Goal: Task Accomplishment & Management: Use online tool/utility

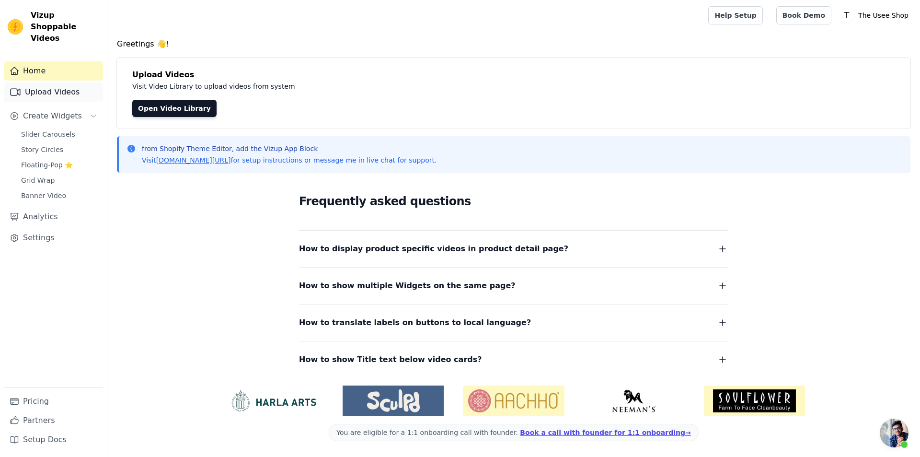
click at [71, 82] on link "Upload Videos" at bounding box center [53, 91] width 99 height 19
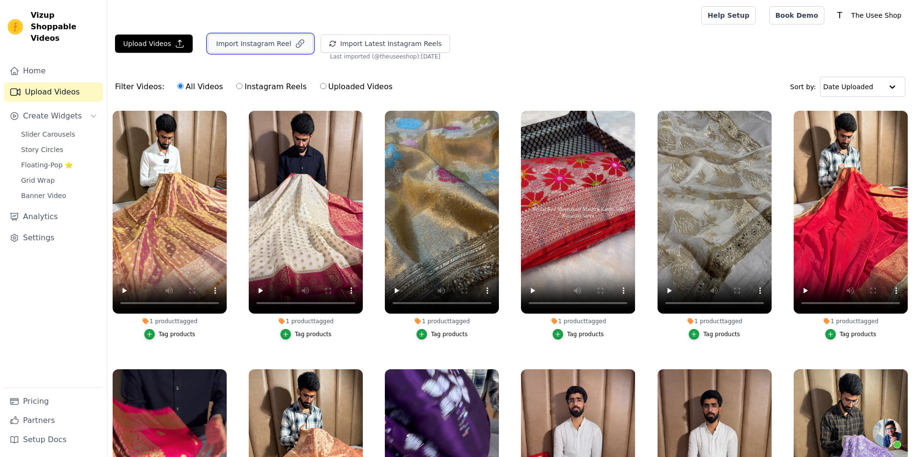
click at [256, 43] on button "Import Instagram Reel" at bounding box center [260, 44] width 105 height 18
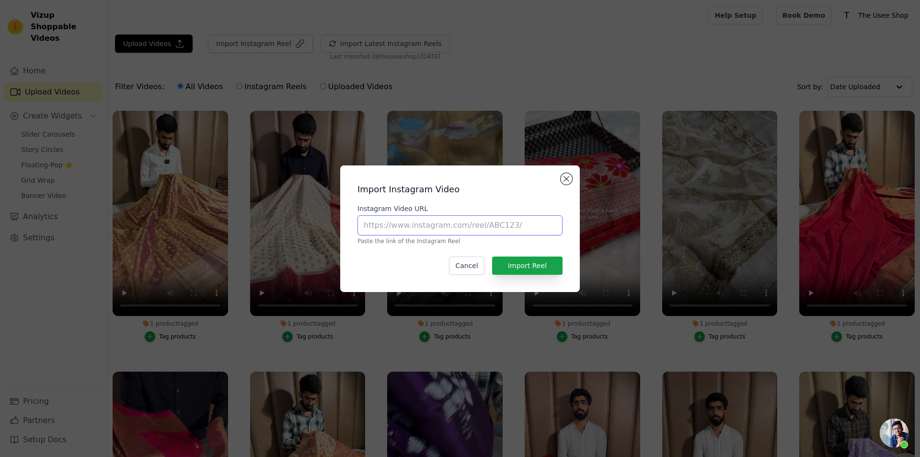
click at [422, 228] on input "Instagram Video URL" at bounding box center [460, 225] width 205 height 20
paste input "[URL][DOMAIN_NAME]"
type input "[URL][DOMAIN_NAME]"
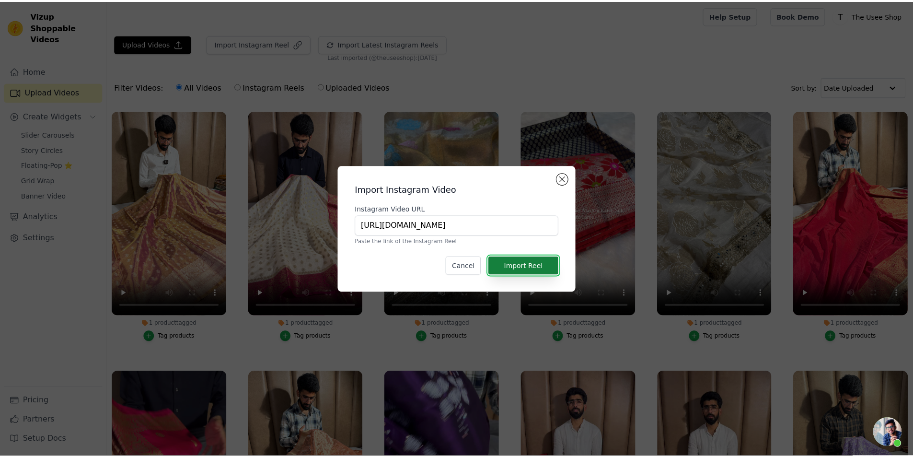
scroll to position [0, 0]
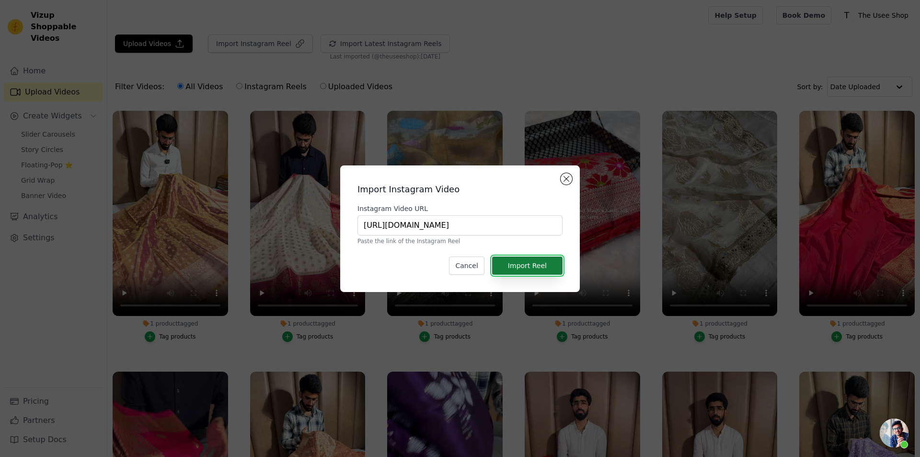
click at [532, 267] on button "Import Reel" at bounding box center [527, 265] width 70 height 18
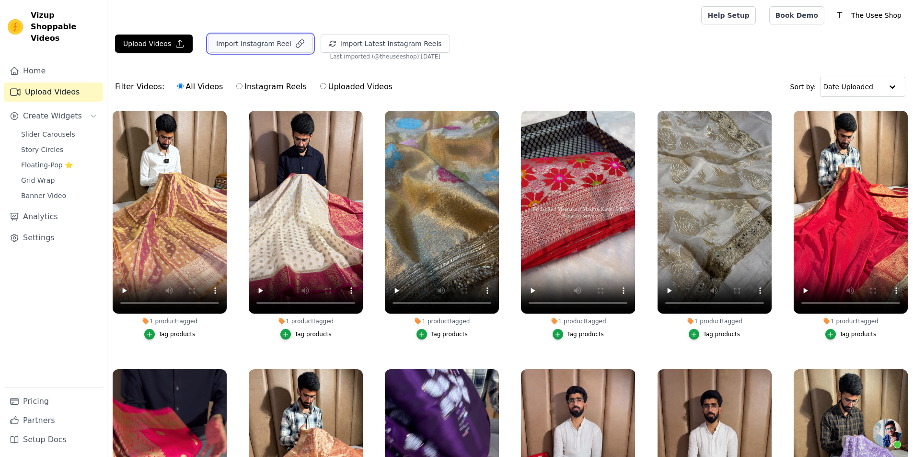
click at [253, 37] on button "Import Instagram Reel" at bounding box center [260, 44] width 105 height 18
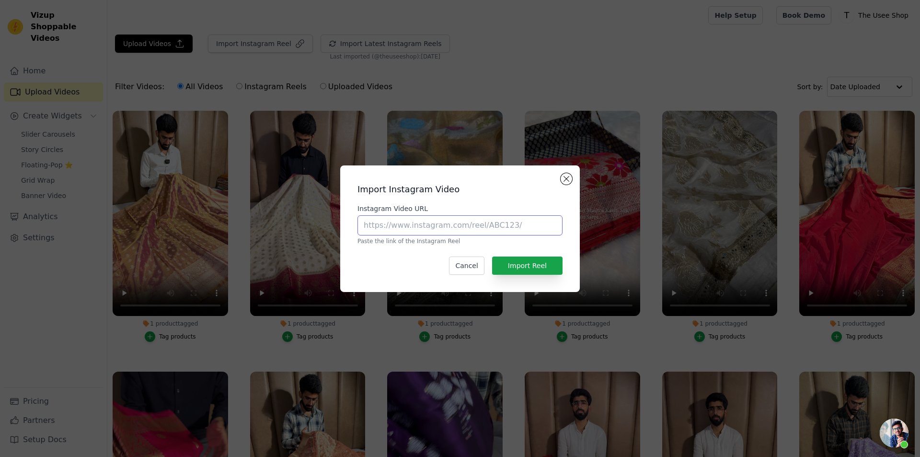
click at [412, 227] on input "Instagram Video URL" at bounding box center [460, 225] width 205 height 20
paste input "[URL][DOMAIN_NAME]"
type input "[URL][DOMAIN_NAME]"
drag, startPoint x: 543, startPoint y: 257, endPoint x: 539, endPoint y: 261, distance: 5.4
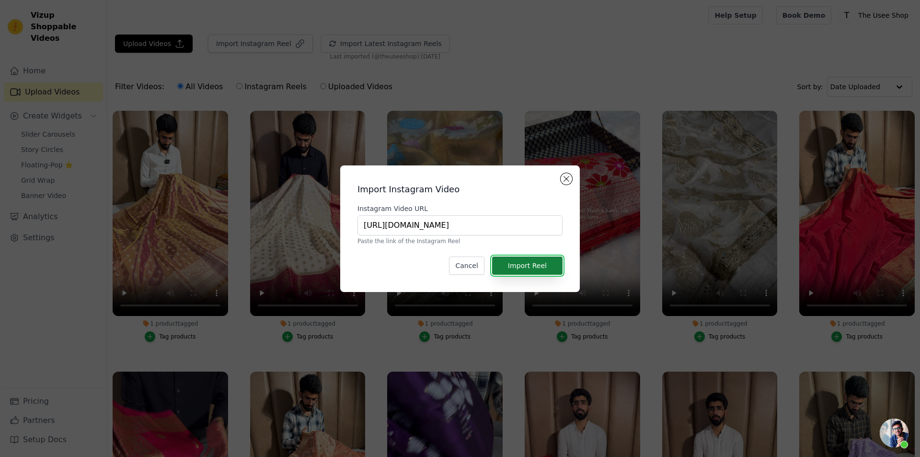
click at [543, 257] on button "Import Reel" at bounding box center [527, 265] width 70 height 18
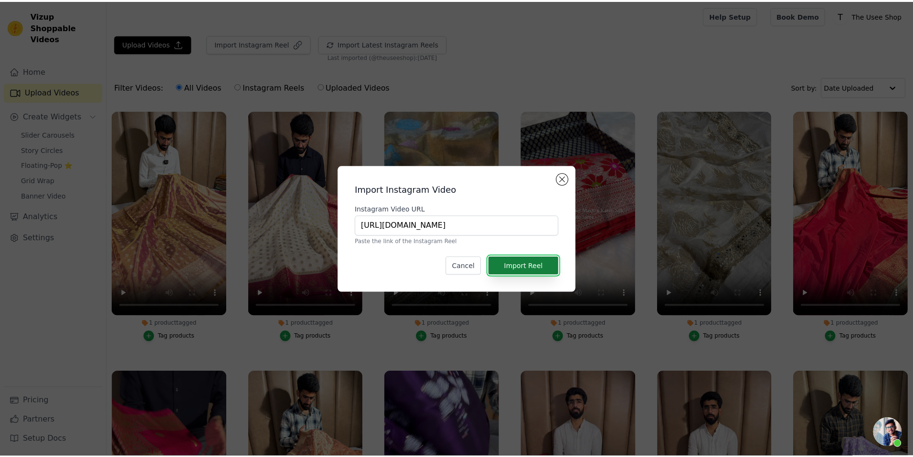
scroll to position [0, 0]
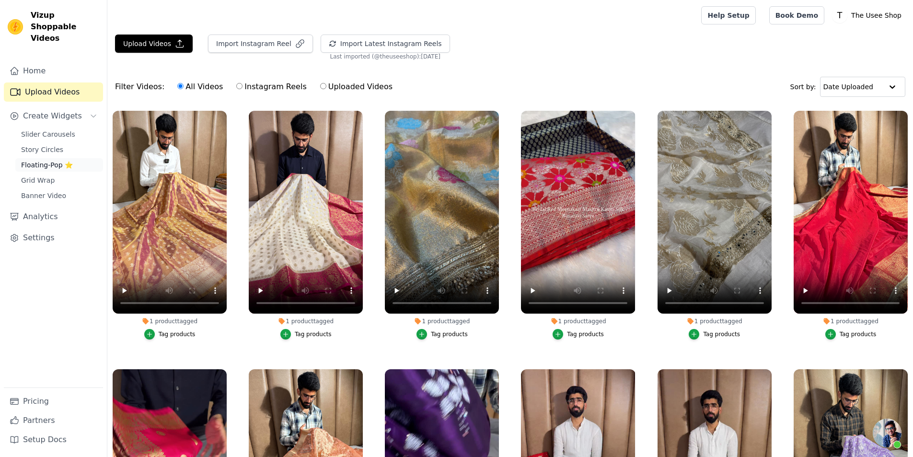
click at [66, 160] on span "Floating-Pop ⭐" at bounding box center [47, 165] width 52 height 10
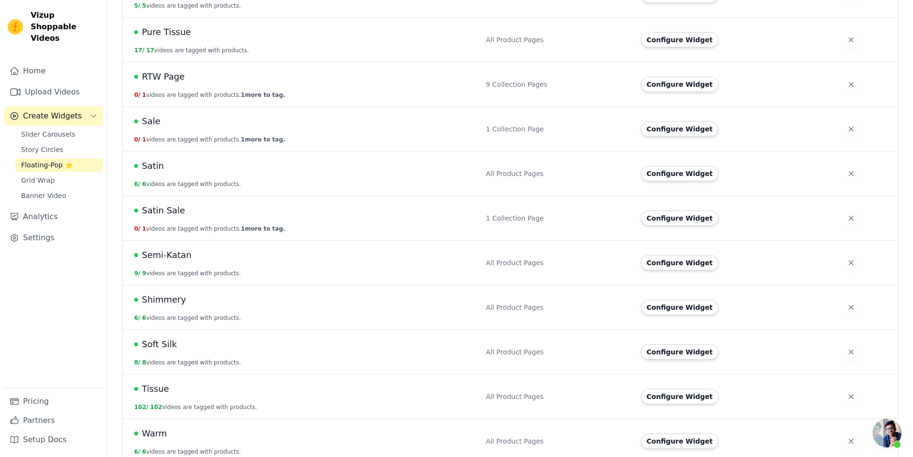
scroll to position [767, 0]
click at [658, 165] on button "Configure Widget" at bounding box center [680, 172] width 78 height 15
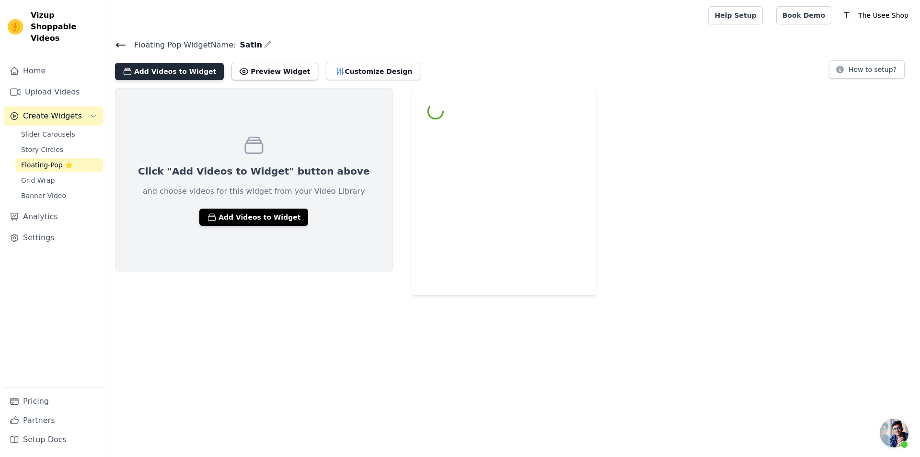
click at [188, 64] on button "Add Videos to Widget" at bounding box center [169, 71] width 109 height 17
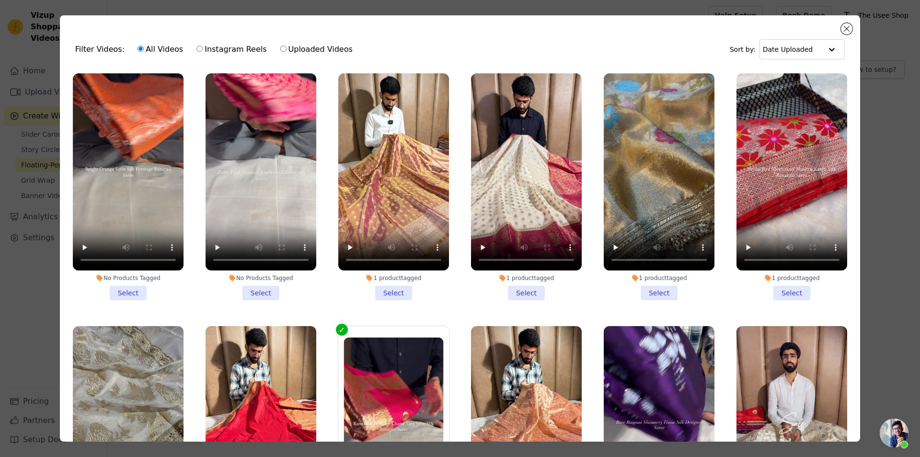
click at [131, 291] on li "No Products Tagged Select" at bounding box center [128, 186] width 111 height 227
click at [0, 0] on input "No Products Tagged Select" at bounding box center [0, 0] width 0 height 0
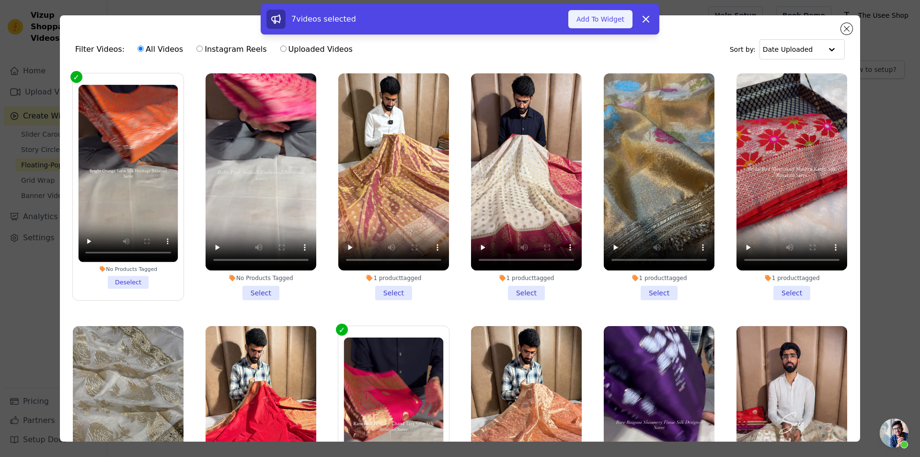
click at [612, 14] on button "Add To Widget" at bounding box center [600, 19] width 64 height 18
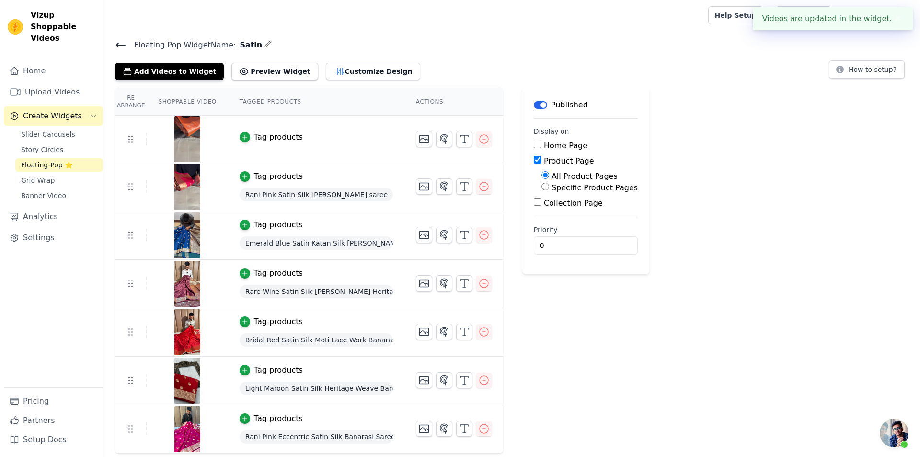
click at [274, 138] on div "Tag products" at bounding box center [278, 137] width 49 height 12
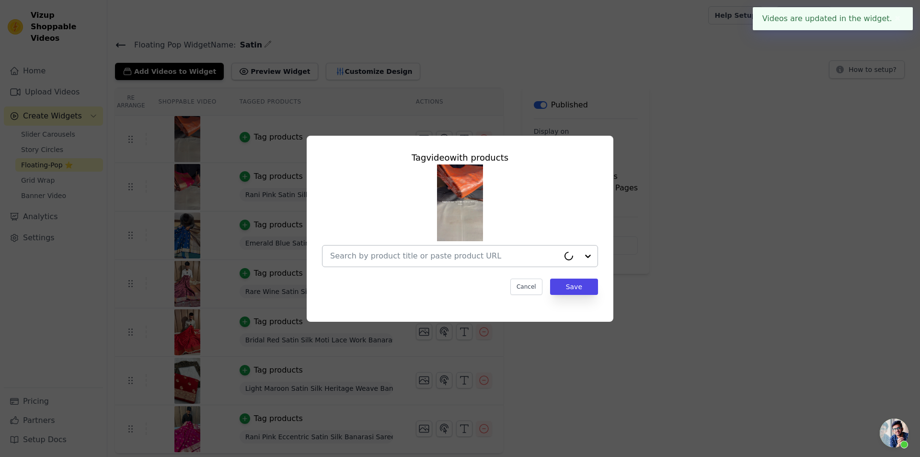
click at [397, 261] on input "text" at bounding box center [444, 256] width 229 height 12
paste input "[URL][DOMAIN_NAME]"
type input "[URL][DOMAIN_NAME]"
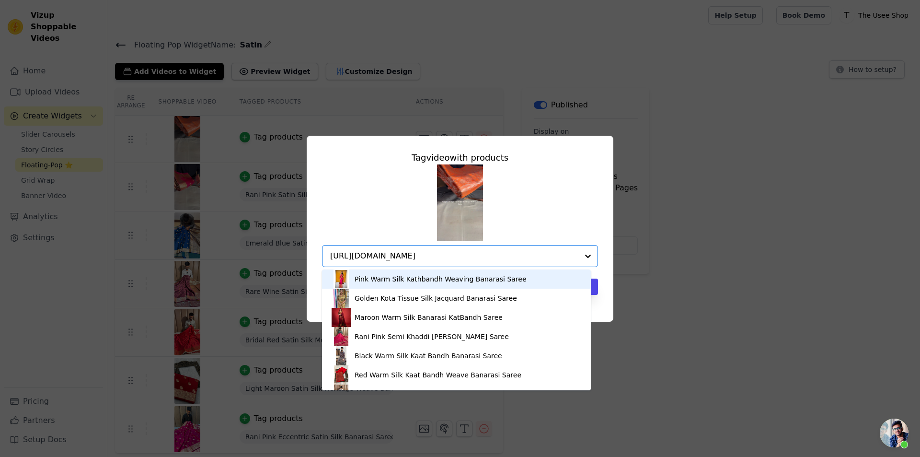
scroll to position [0, 35]
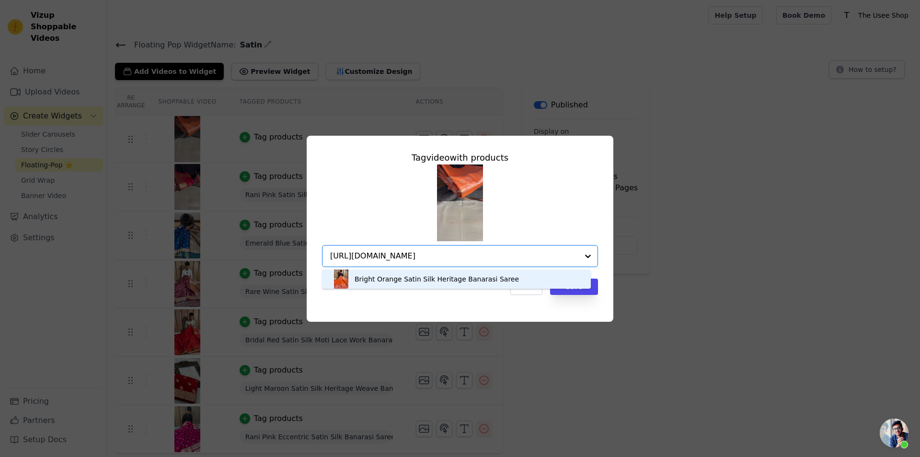
click at [433, 278] on div "Bright Orange Satin Silk Heritage Banarasi Saree" at bounding box center [437, 279] width 164 height 10
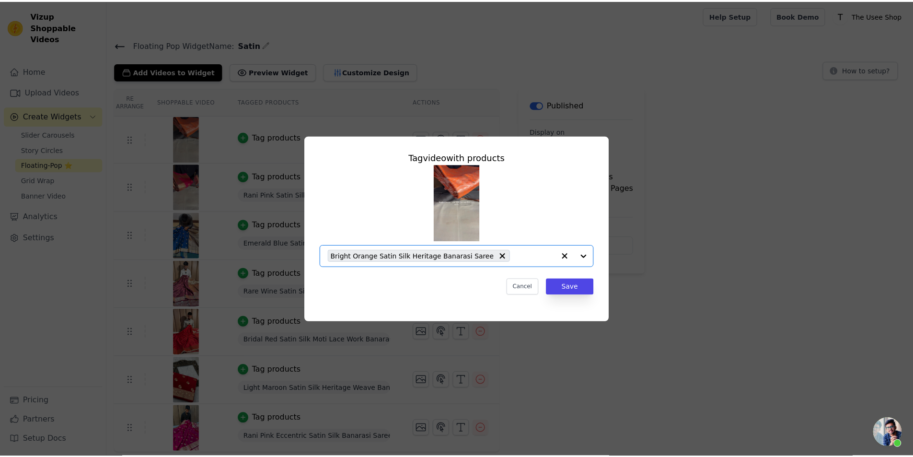
scroll to position [0, 0]
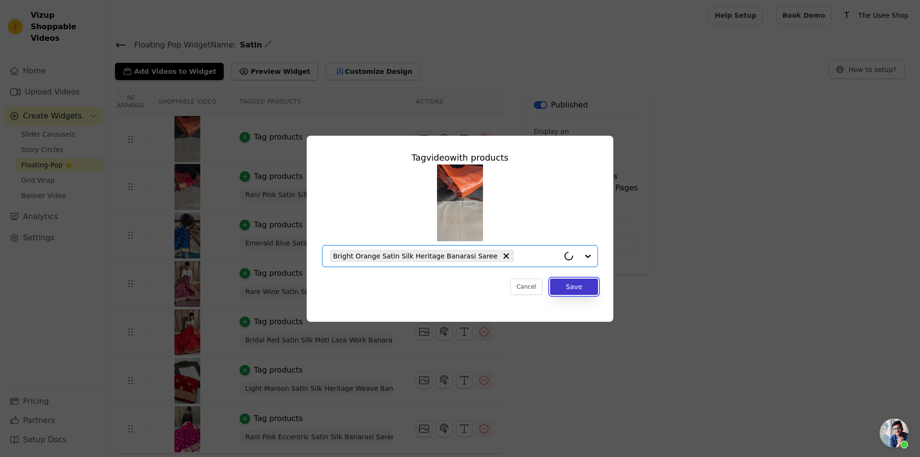
click at [571, 285] on button "Save" at bounding box center [574, 286] width 48 height 16
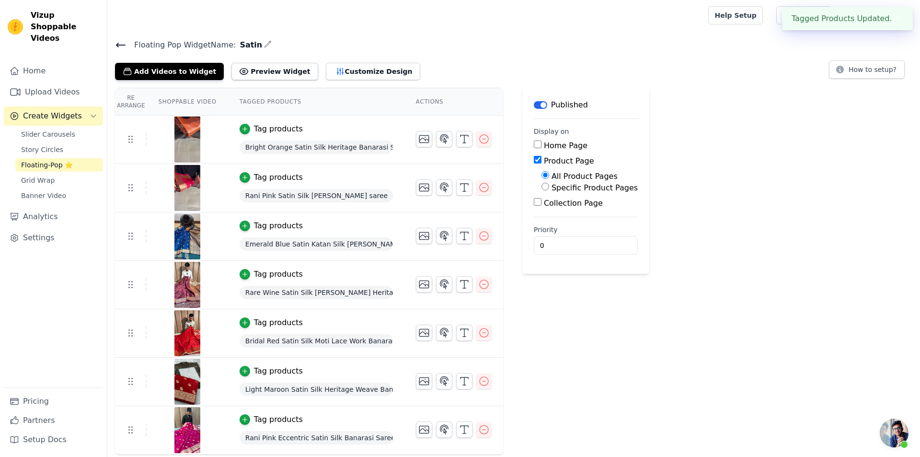
click at [122, 43] on icon at bounding box center [121, 45] width 12 height 12
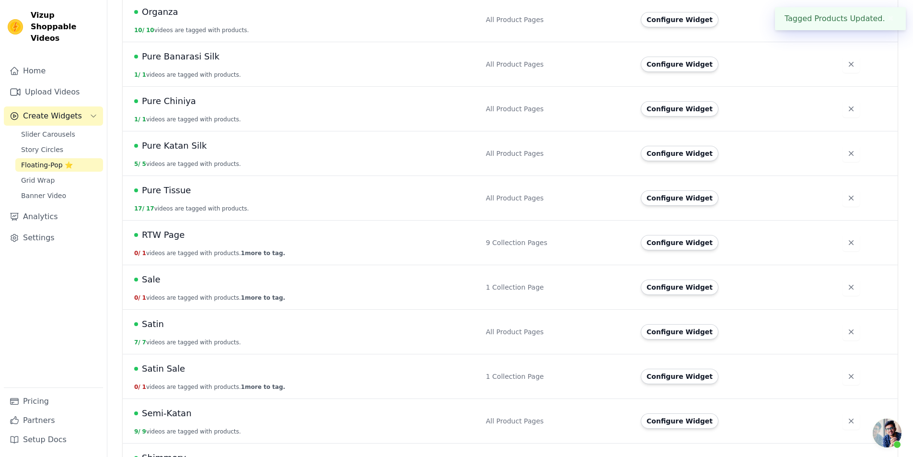
scroll to position [767, 0]
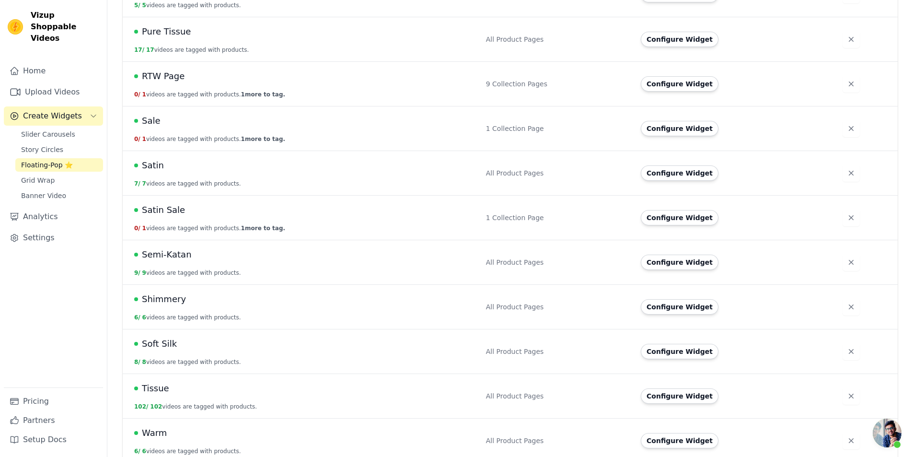
click at [656, 350] on td "Configure Widget" at bounding box center [736, 351] width 202 height 45
click at [654, 344] on button "Configure Widget" at bounding box center [680, 351] width 78 height 15
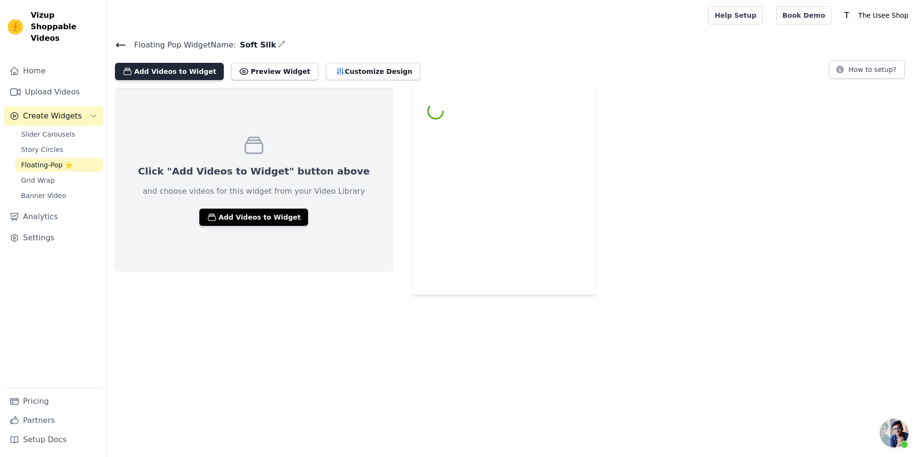
click at [164, 67] on button "Add Videos to Widget" at bounding box center [169, 71] width 109 height 17
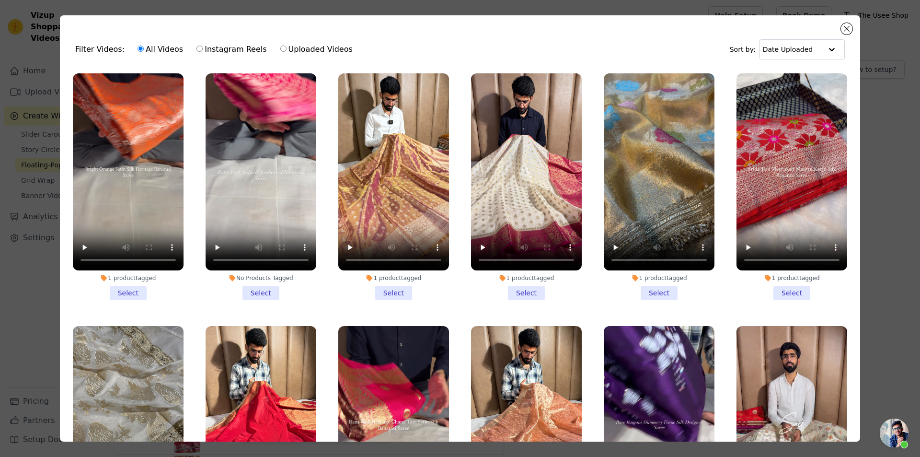
click at [578, 88] on div "1 product tagged Select" at bounding box center [526, 186] width 121 height 237
click at [258, 296] on li "No Products Tagged Select" at bounding box center [261, 186] width 111 height 227
click at [0, 0] on input "No Products Tagged Select" at bounding box center [0, 0] width 0 height 0
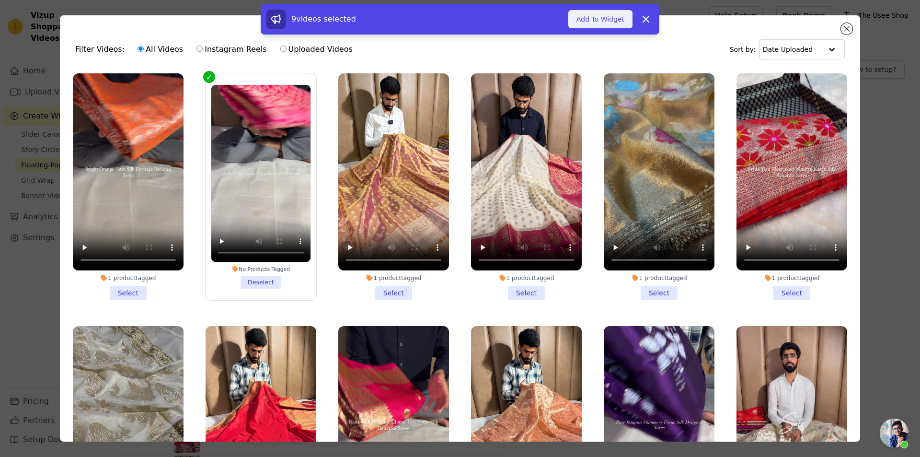
click at [591, 23] on button "Add To Widget" at bounding box center [600, 19] width 64 height 18
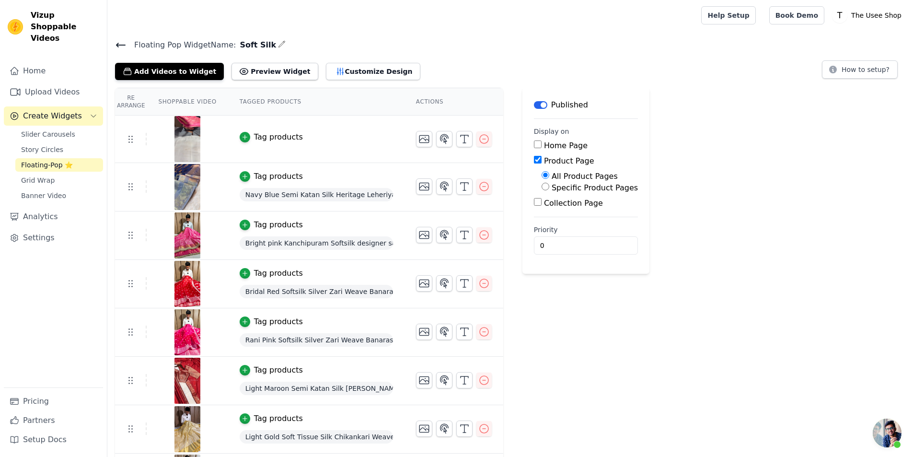
click at [269, 133] on div "Tag products" at bounding box center [278, 137] width 49 height 12
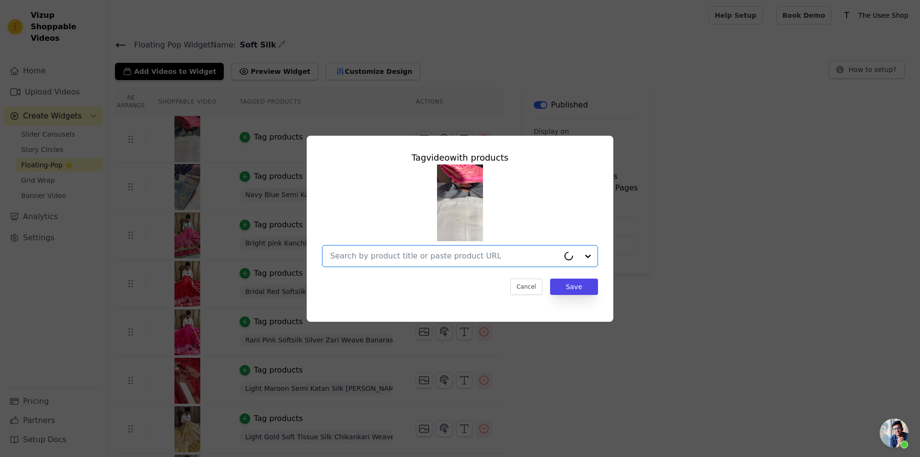
click at [378, 252] on input "text" at bounding box center [444, 256] width 229 height 12
paste input "[URL][DOMAIN_NAME]"
type input "[URL][DOMAIN_NAME]"
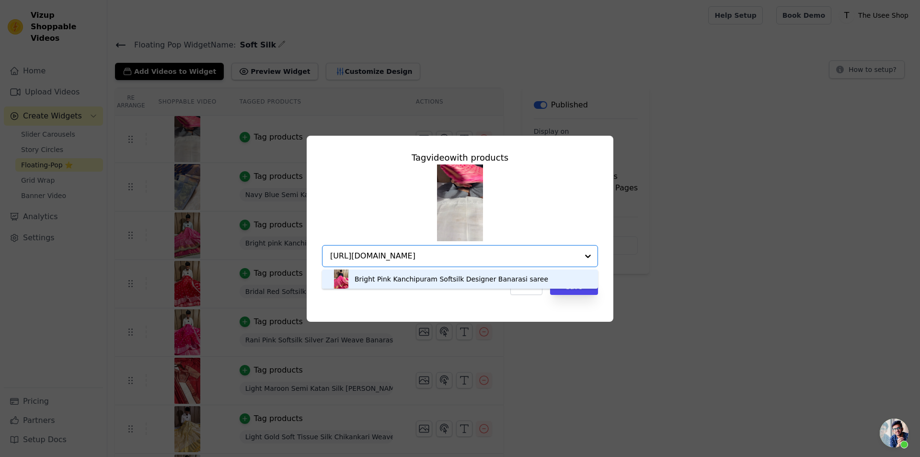
click at [523, 288] on div "Bright Pink Kanchipuram Softsilk Designer Banarasi saree" at bounding box center [460, 278] width 257 height 19
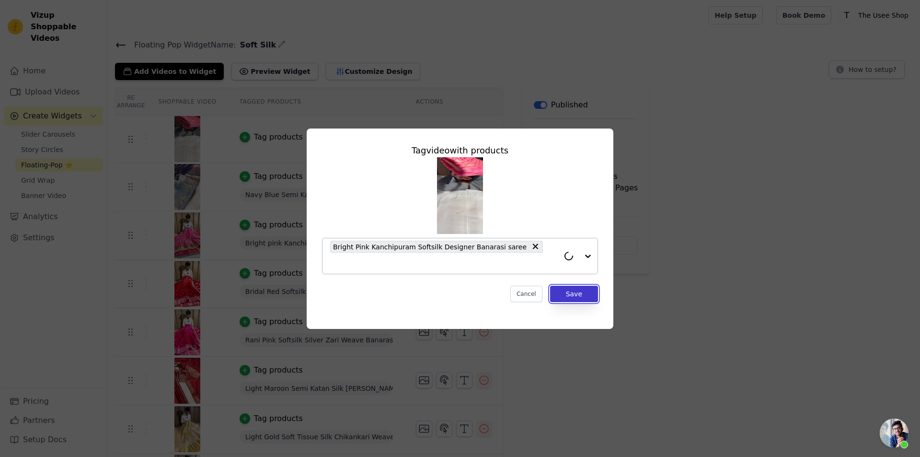
click at [574, 288] on button "Save" at bounding box center [574, 294] width 48 height 16
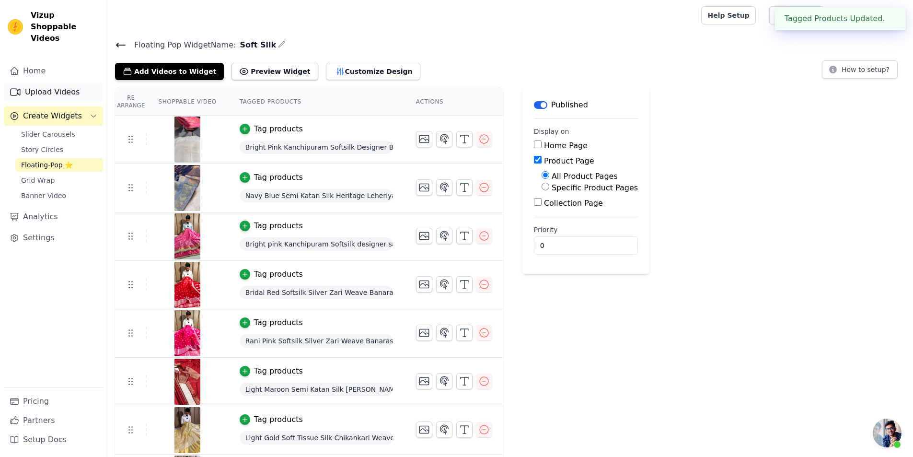
click at [66, 86] on link "Upload Videos" at bounding box center [53, 91] width 99 height 19
